Goal: Navigation & Orientation: Understand site structure

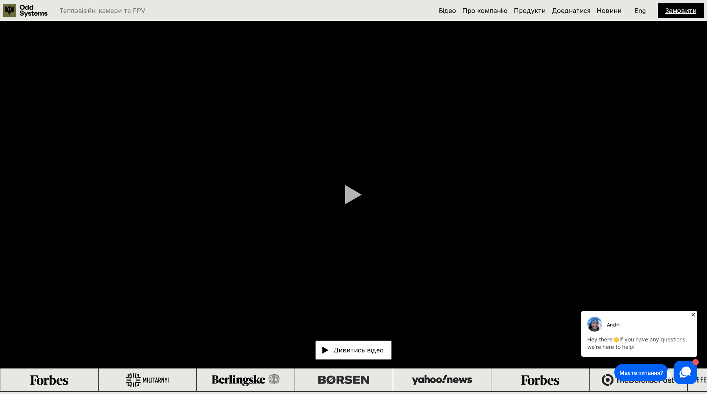
click at [692, 315] on icon at bounding box center [693, 315] width 4 height 4
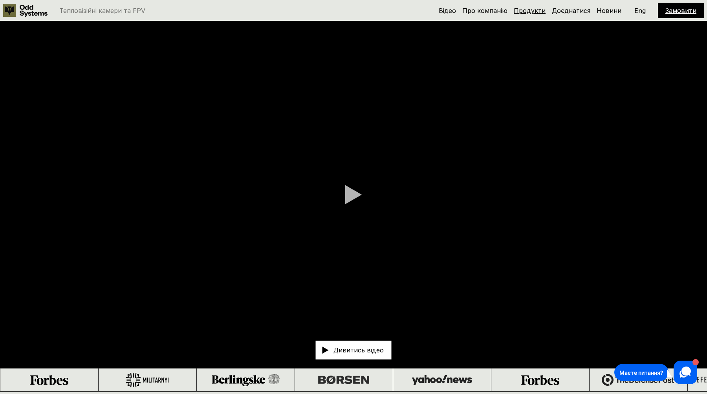
click at [533, 12] on link "Продукти" at bounding box center [530, 11] width 32 height 8
click at [486, 11] on link "Про компанію" at bounding box center [484, 11] width 45 height 8
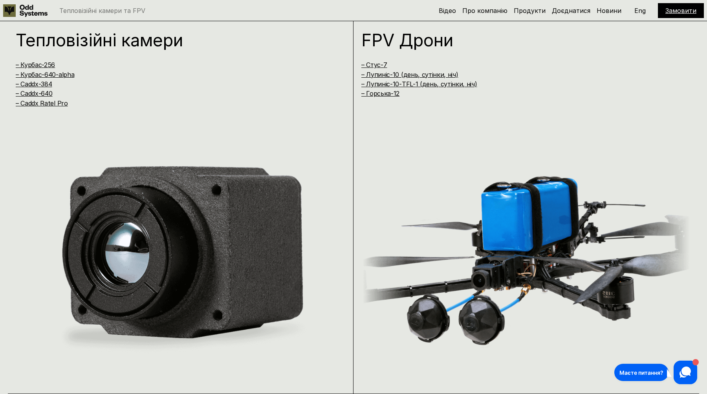
click at [351, 112] on div "Тепловізійні камери – Курбас-256 – [GEOGRAPHIC_DATA]-640-alpha – Caddx-384 – Ca…" at bounding box center [181, 205] width 346 height 379
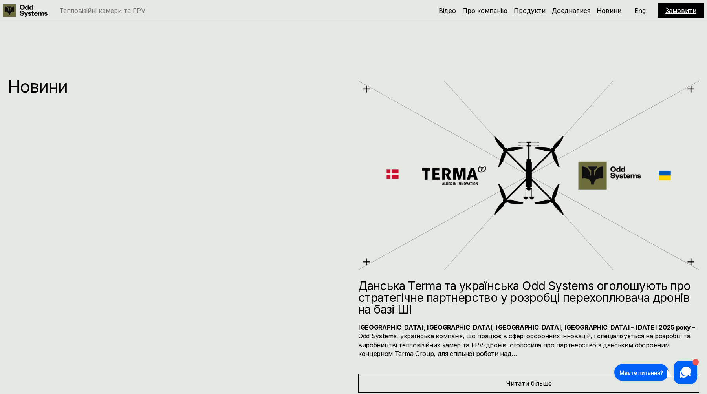
scroll to position [5378, 0]
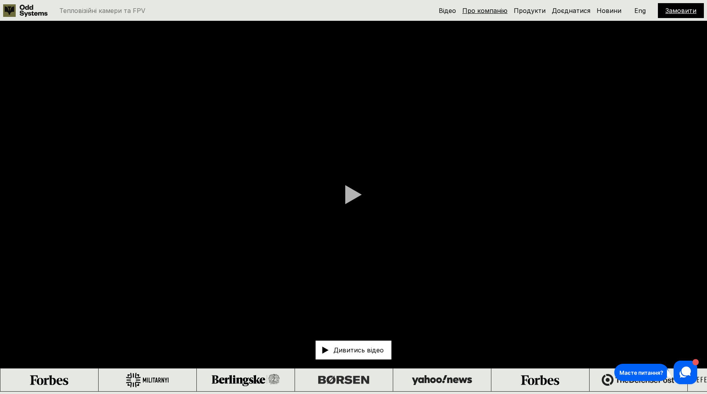
click at [496, 11] on link "Про компанію" at bounding box center [484, 11] width 45 height 8
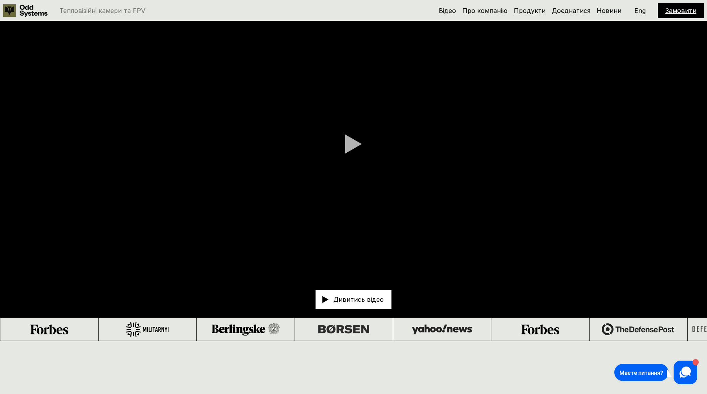
scroll to position [12, 0]
